Goal: Task Accomplishment & Management: Use online tool/utility

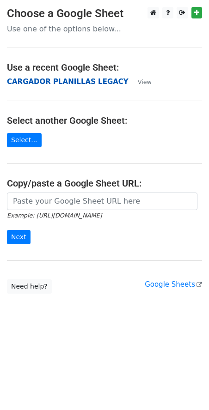
click at [75, 80] on strong "CARGADOR PLANILLAS LEGACY" at bounding box center [67, 82] width 121 height 8
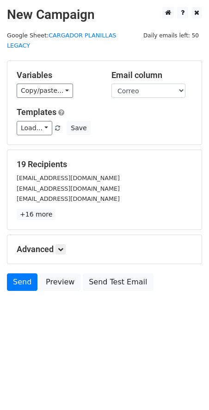
click at [53, 244] on h5 "Advanced" at bounding box center [104, 249] width 175 height 10
click at [59, 244] on link at bounding box center [60, 249] width 10 height 10
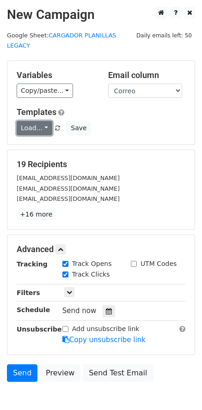
click at [43, 121] on link "Load..." at bounding box center [35, 128] width 36 height 14
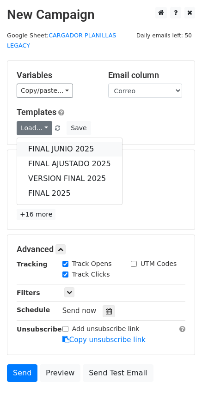
click at [46, 142] on link "FINAL JUNIO 2025" at bounding box center [69, 149] width 105 height 15
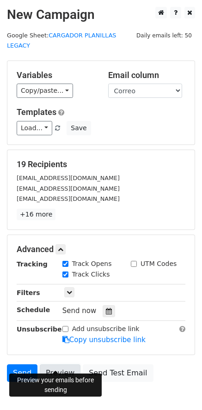
click at [65, 364] on link "Preview" at bounding box center [60, 373] width 41 height 18
